Goal: Information Seeking & Learning: Learn about a topic

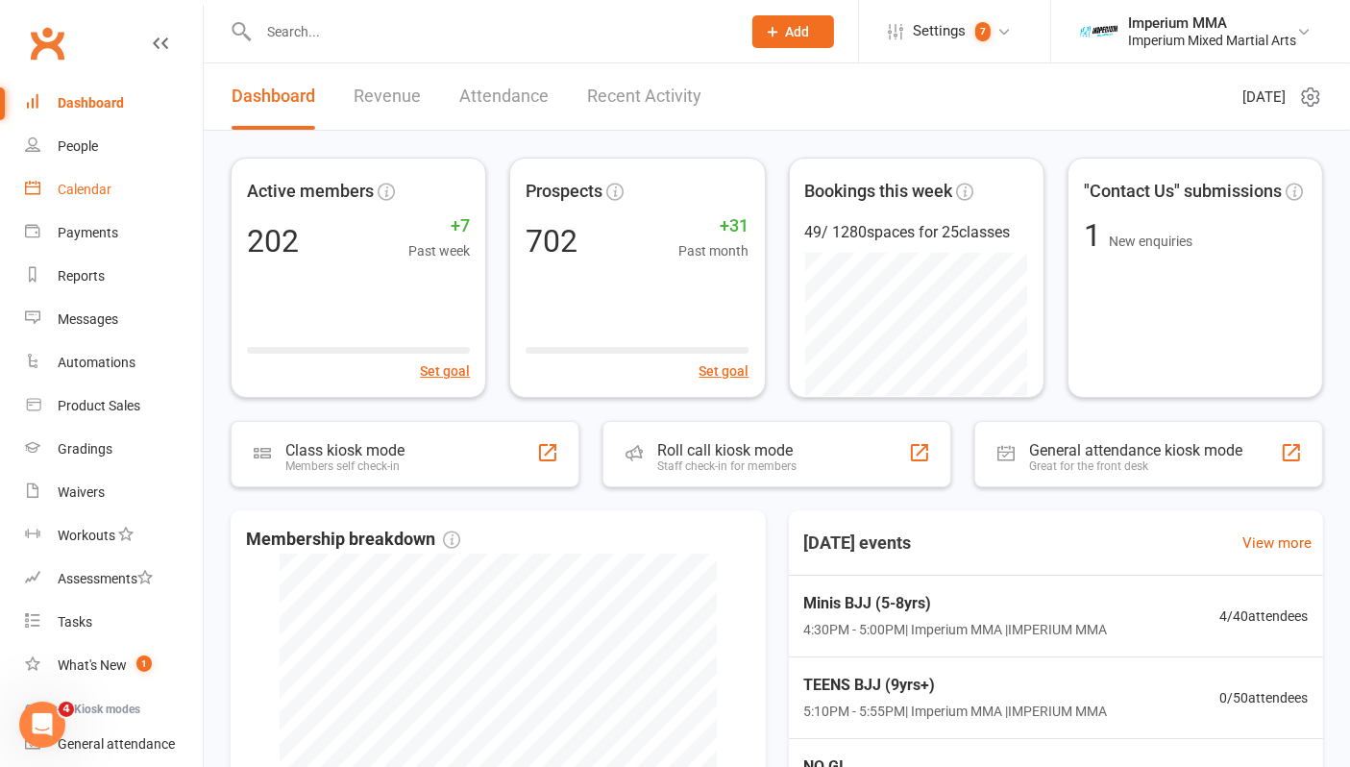
drag, startPoint x: 76, startPoint y: 183, endPoint x: 573, endPoint y: 210, distance: 498.3
click at [76, 183] on div "Calendar" at bounding box center [85, 189] width 54 height 15
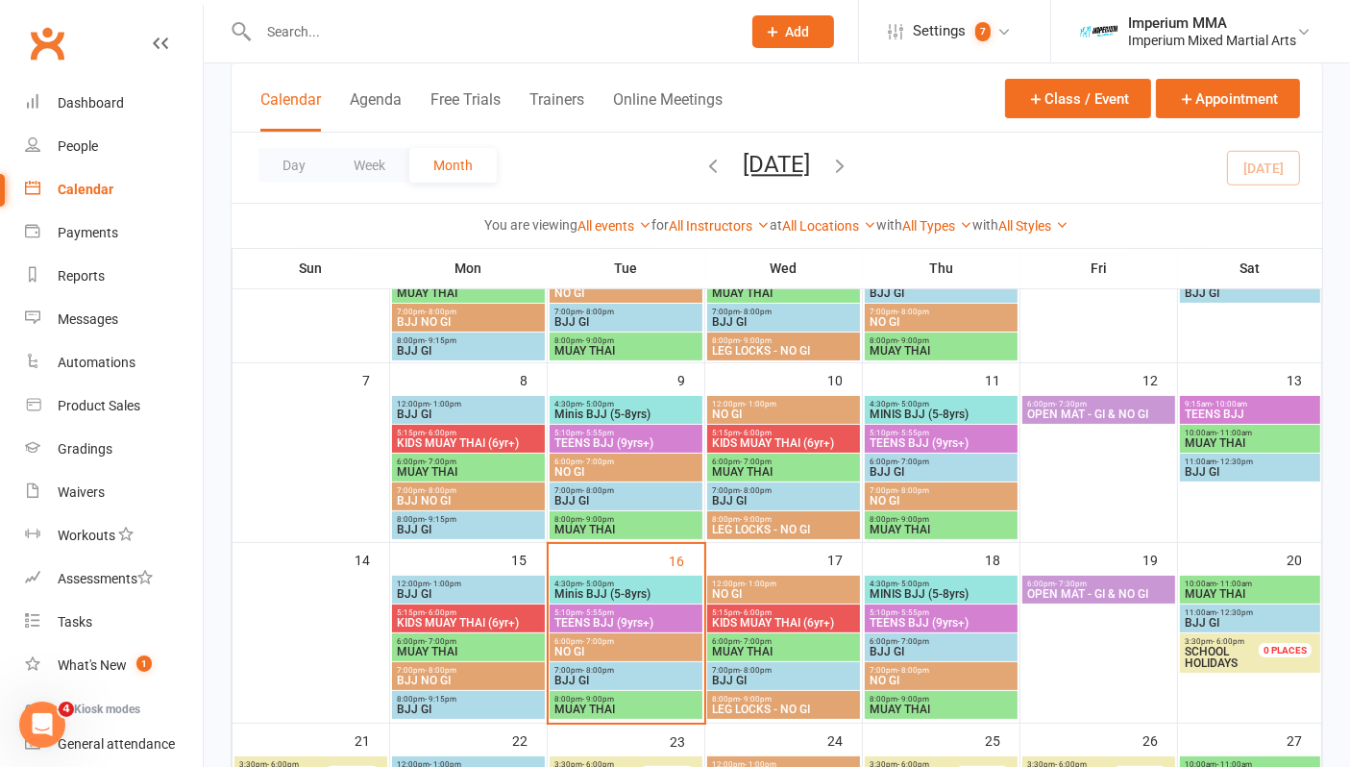
scroll to position [427, 0]
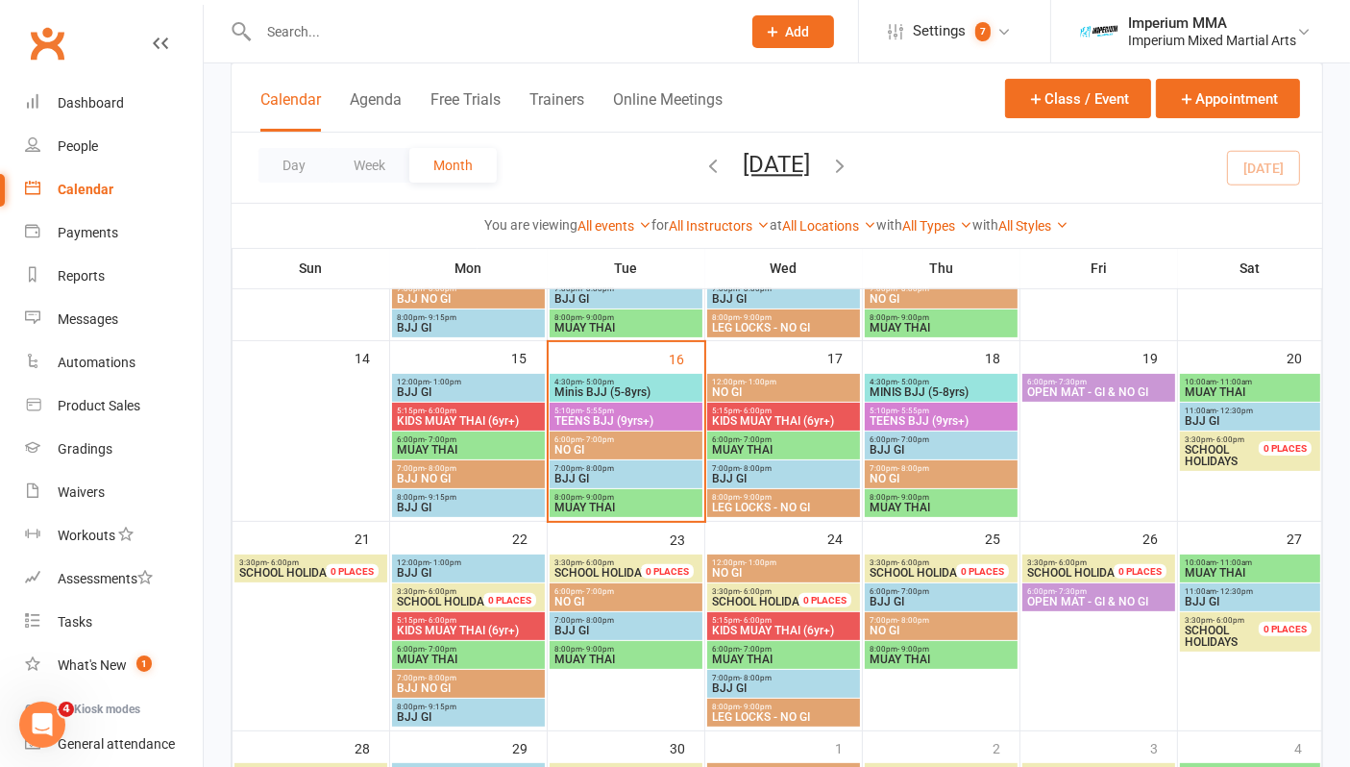
click at [619, 374] on div "4:30pm - 5:00pm Minis BJJ (5-8yrs)" at bounding box center [625, 388] width 153 height 28
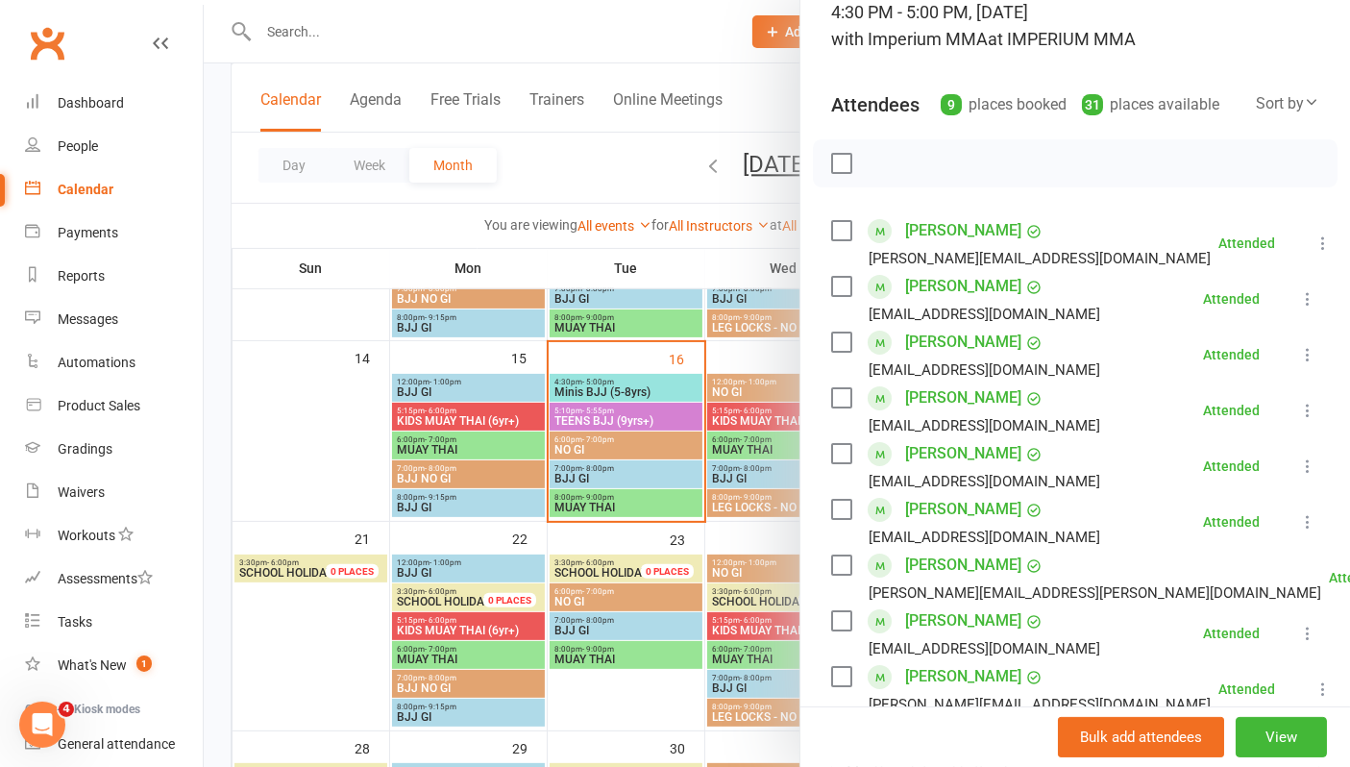
scroll to position [0, 0]
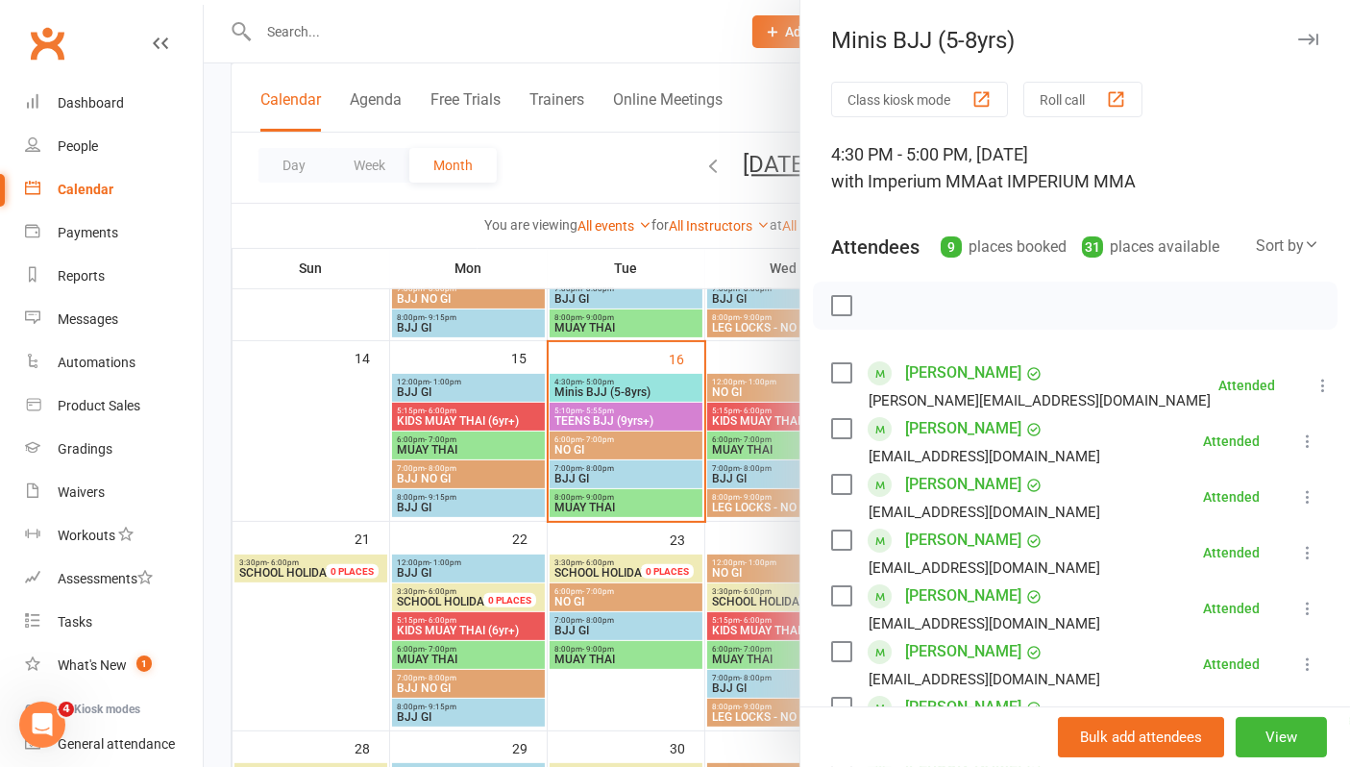
click at [1298, 40] on icon "button" at bounding box center [1308, 40] width 20 height 12
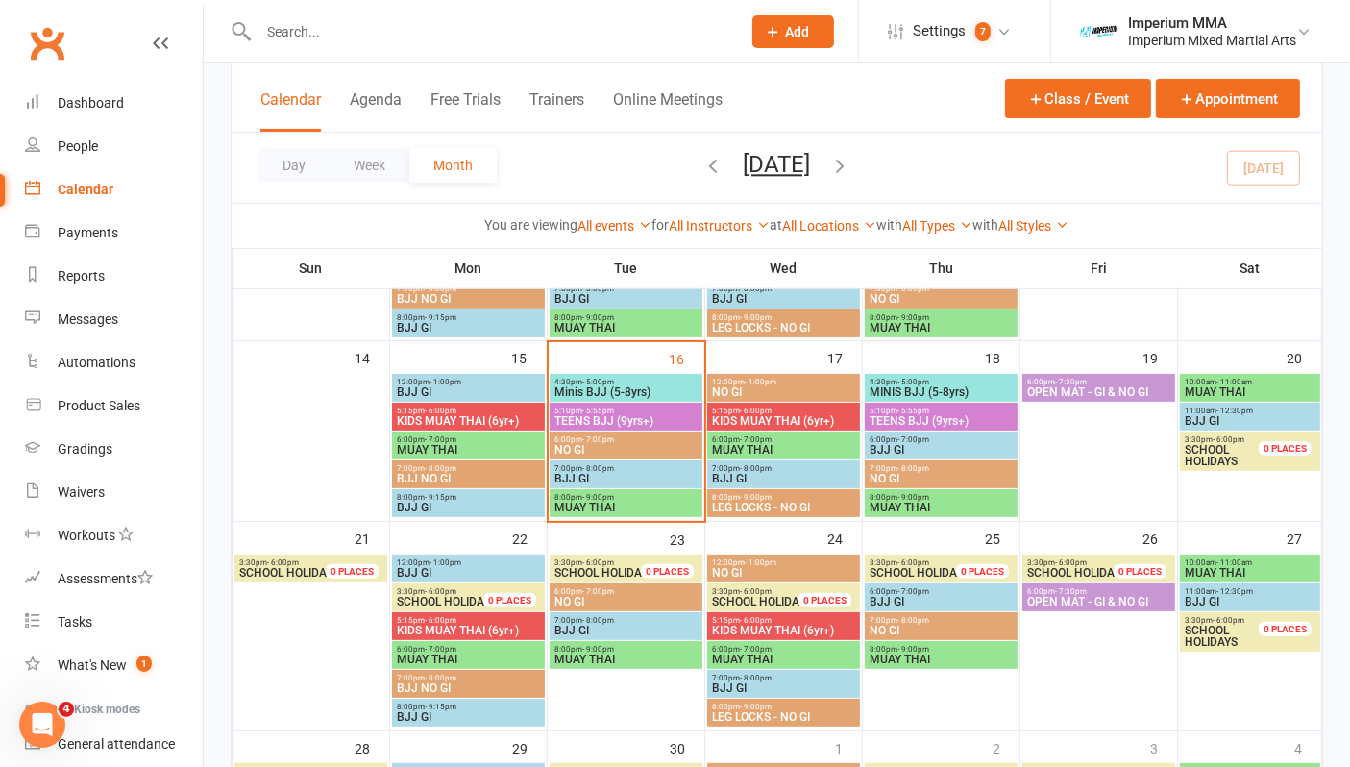
click at [588, 420] on span "TEENS BJJ (9yrs+)" at bounding box center [625, 421] width 145 height 12
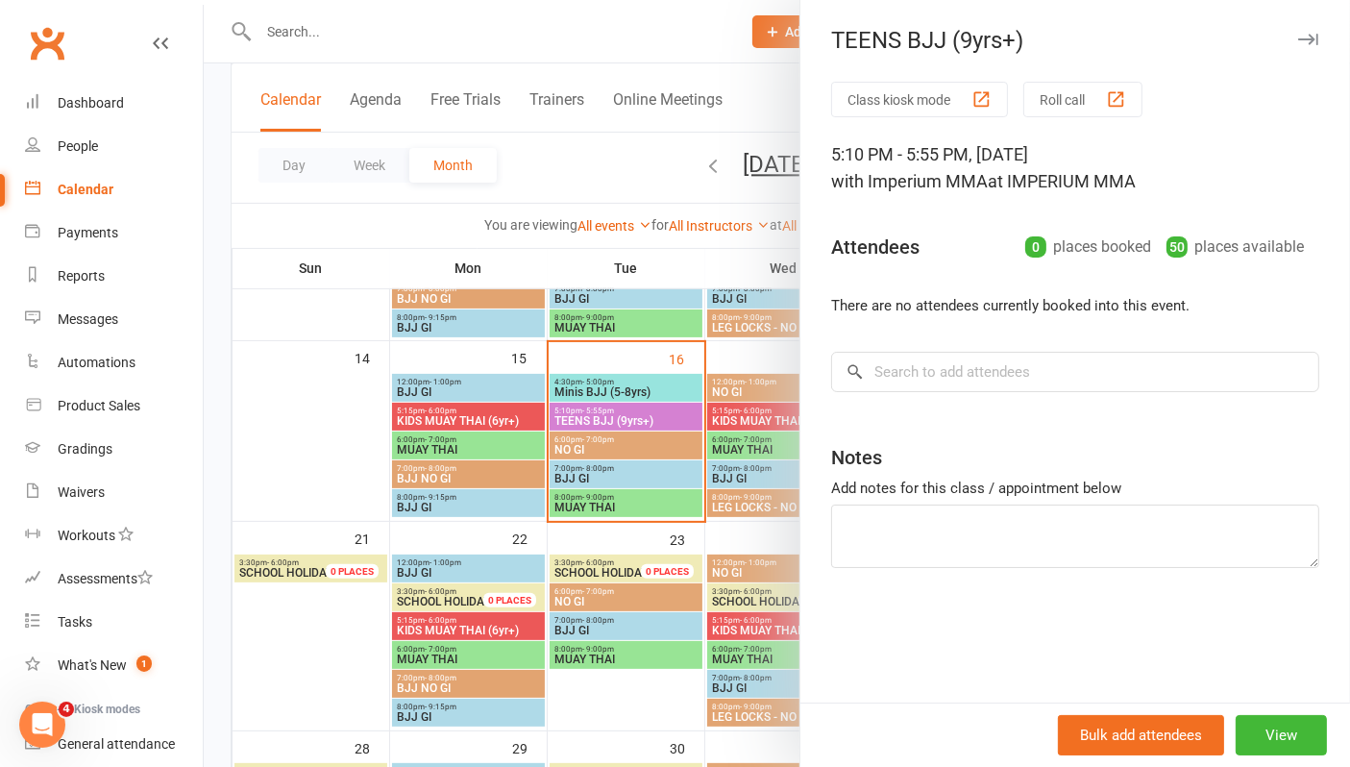
click at [1298, 38] on icon "button" at bounding box center [1308, 40] width 20 height 12
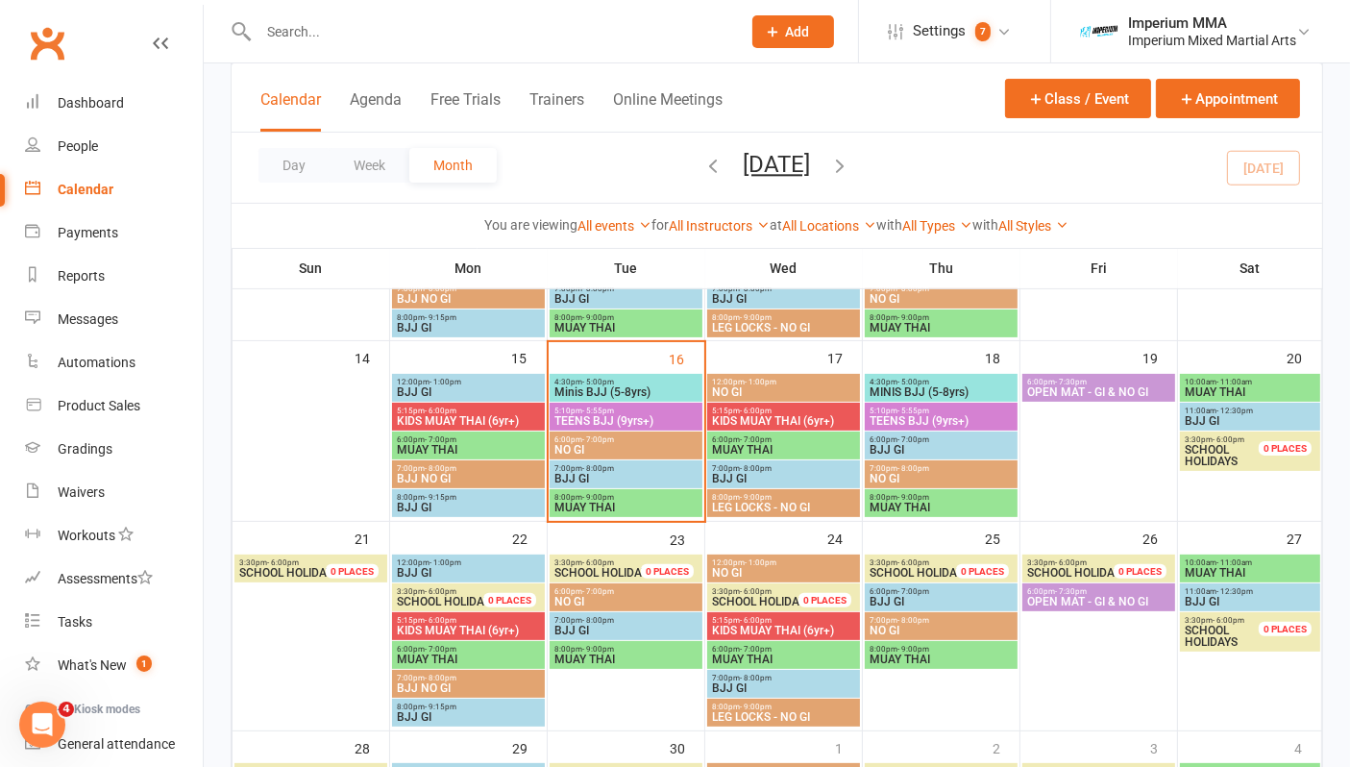
click at [604, 442] on span "- 7:00pm" at bounding box center [598, 439] width 32 height 9
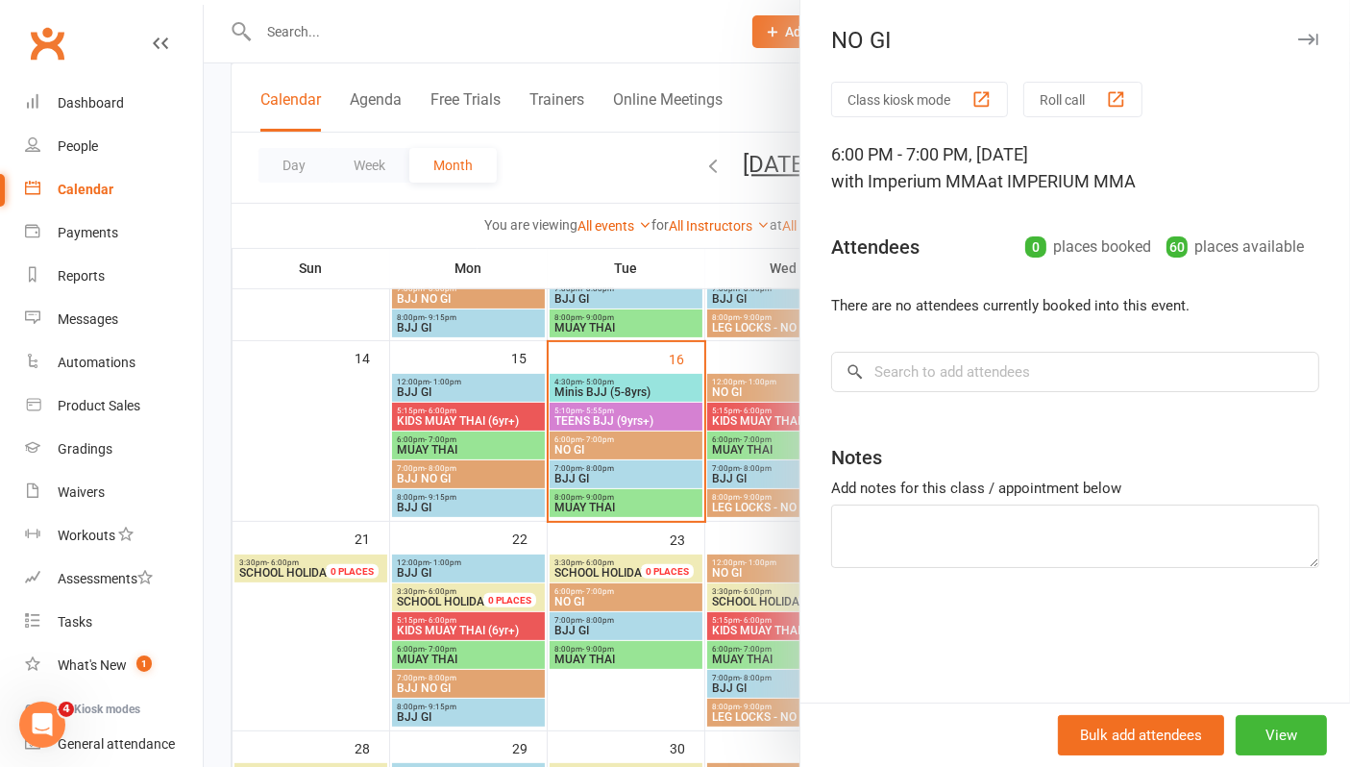
click at [1298, 36] on icon "button" at bounding box center [1308, 40] width 20 height 12
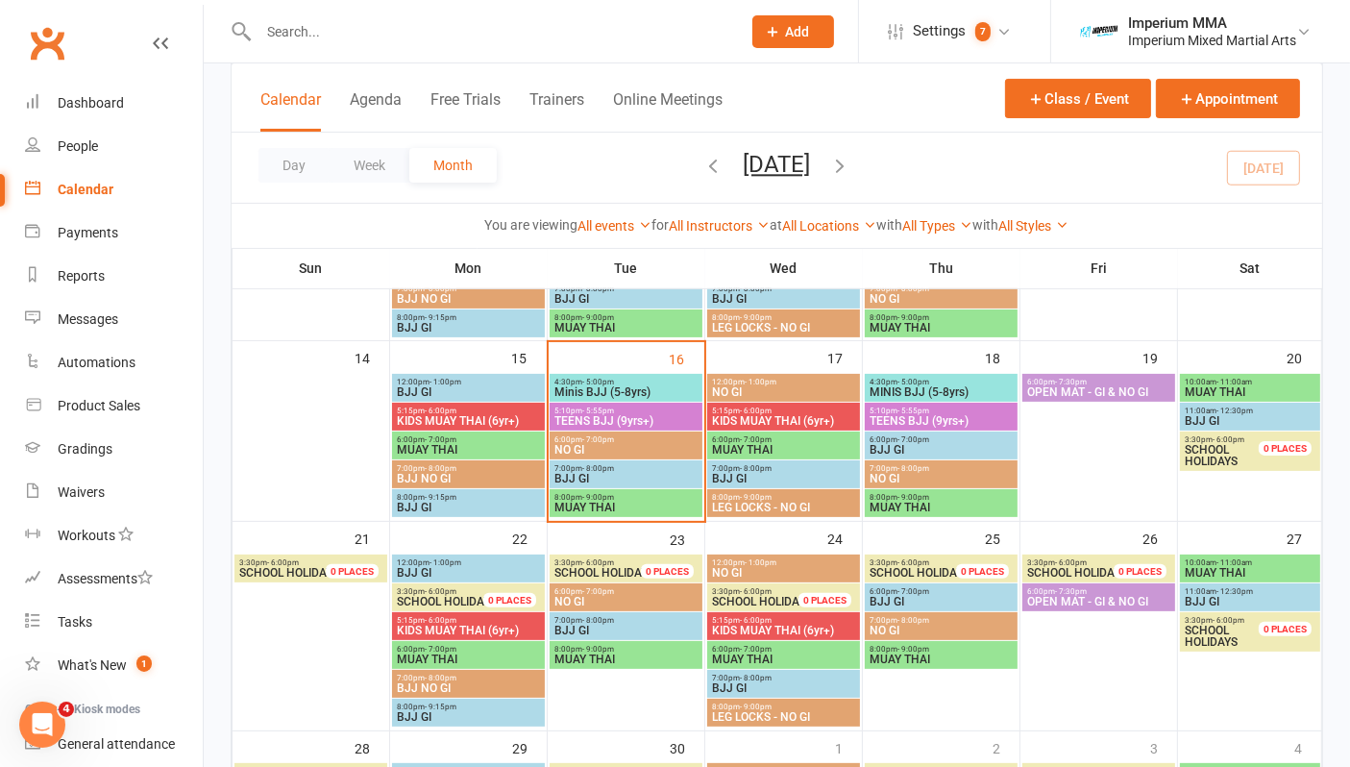
click at [568, 473] on span "BJJ GI" at bounding box center [625, 479] width 145 height 12
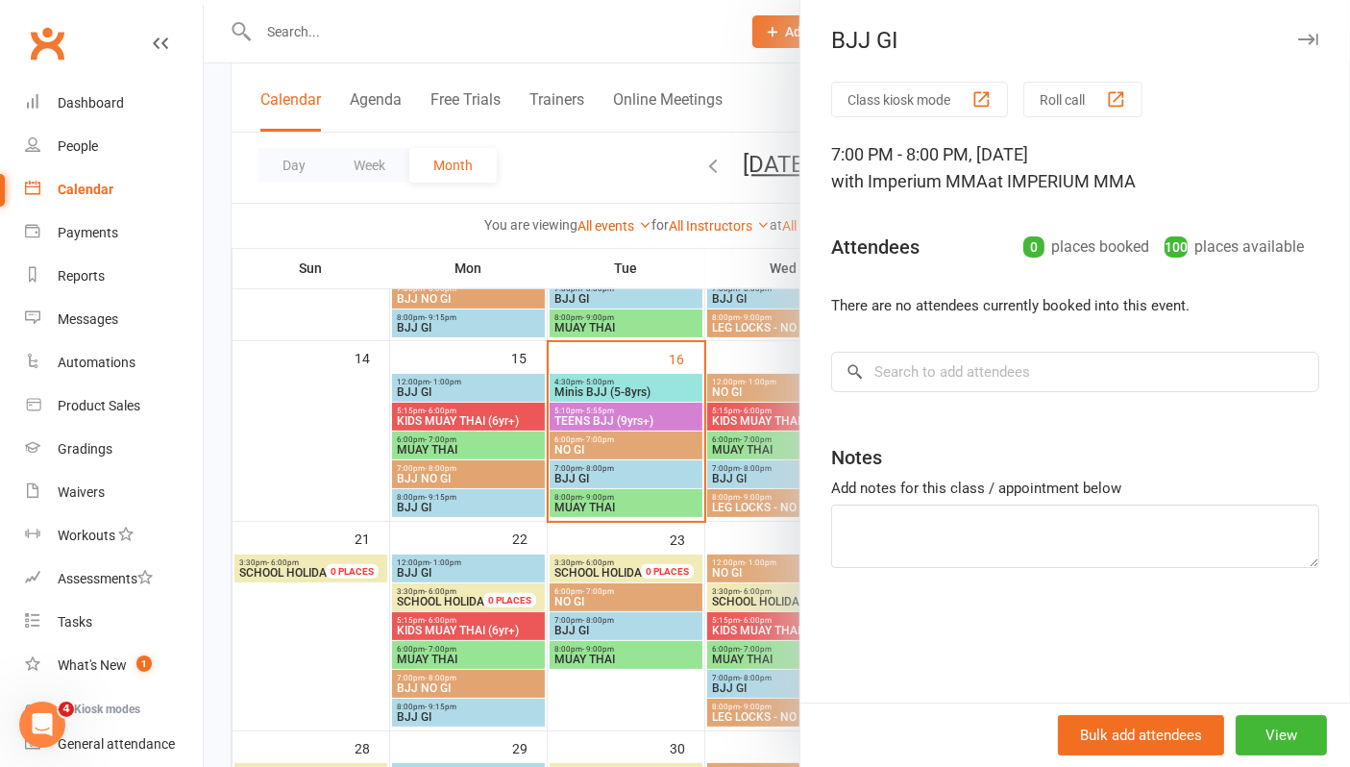
click at [1303, 30] on div "BJJ GI" at bounding box center [1074, 40] width 549 height 27
click at [1298, 37] on icon "button" at bounding box center [1308, 40] width 20 height 12
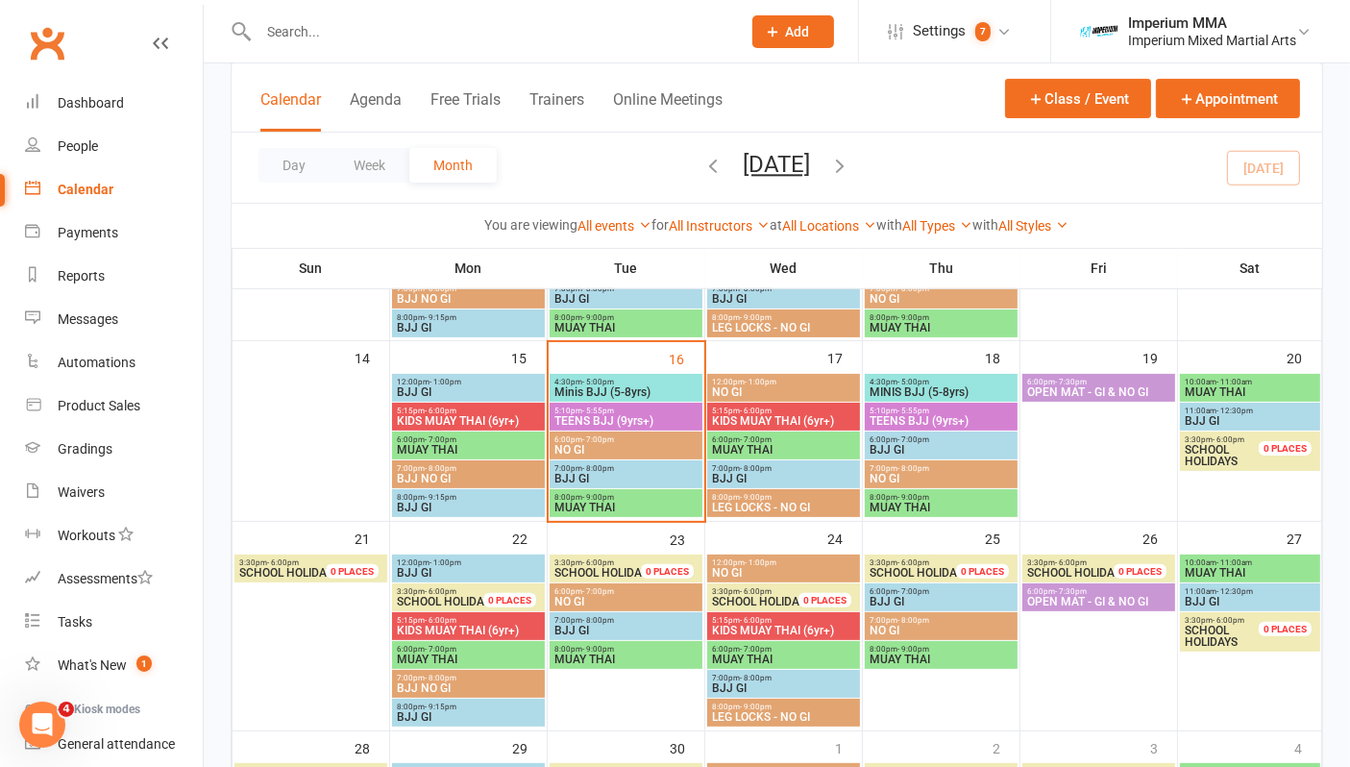
click at [568, 503] on span "MUAY THAI" at bounding box center [625, 507] width 145 height 12
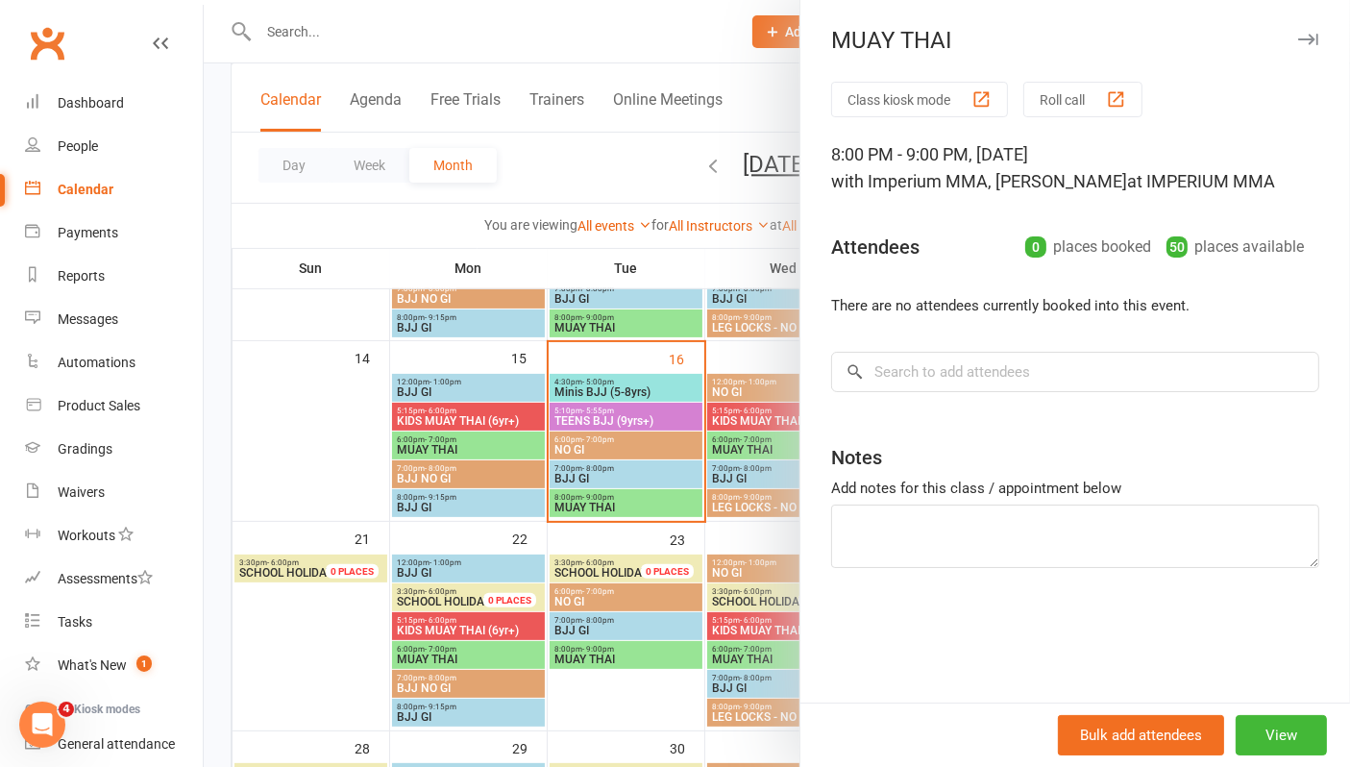
click at [1298, 36] on icon "button" at bounding box center [1308, 40] width 20 height 12
